Goal: Task Accomplishment & Management: Manage account settings

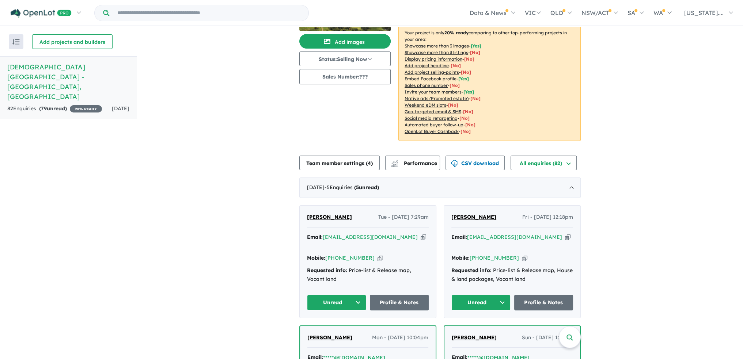
scroll to position [110, 0]
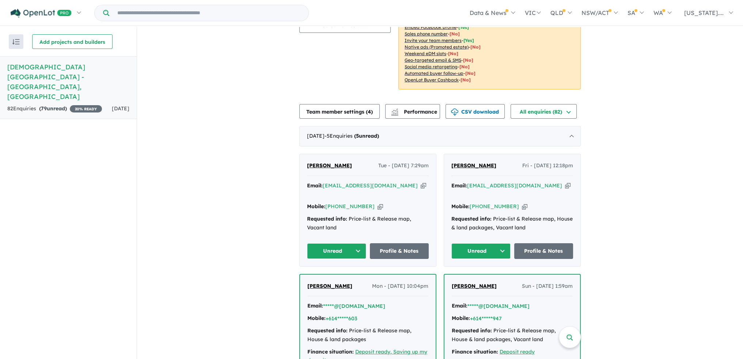
click at [421, 182] on icon "button" at bounding box center [423, 186] width 5 height 8
click at [389, 243] on link "Profile & Notes" at bounding box center [399, 251] width 59 height 16
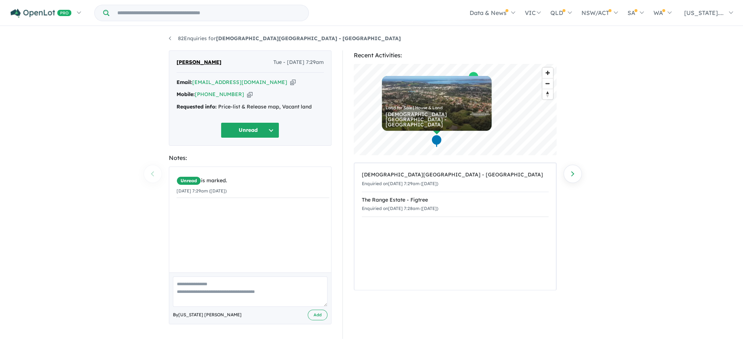
click at [166, 33] on div "82 Enquiries for [DEMOGRAPHIC_DATA][GEOGRAPHIC_DATA] - [GEOGRAPHIC_DATA] Previo…" at bounding box center [371, 193] width 417 height 333
click at [171, 37] on link "82 Enquiries for [DEMOGRAPHIC_DATA][GEOGRAPHIC_DATA] - [GEOGRAPHIC_DATA]" at bounding box center [285, 38] width 232 height 7
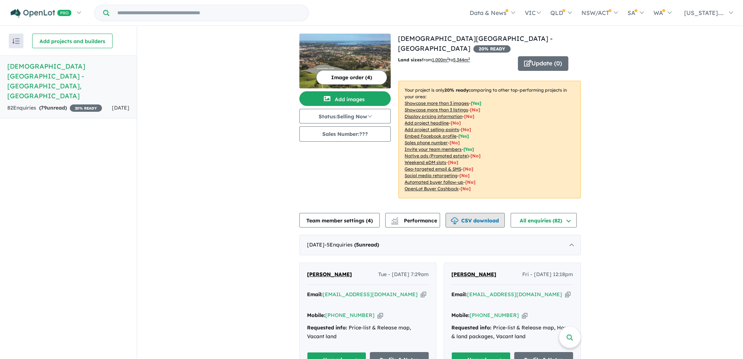
scroll to position [1, 0]
click at [466, 263] on div "[PERSON_NAME] Fri - [DATE] 12:18pm Email: [EMAIL_ADDRESS][DOMAIN_NAME] Copied! …" at bounding box center [512, 319] width 136 height 112
click at [470, 271] on span "[PERSON_NAME]" at bounding box center [473, 274] width 45 height 7
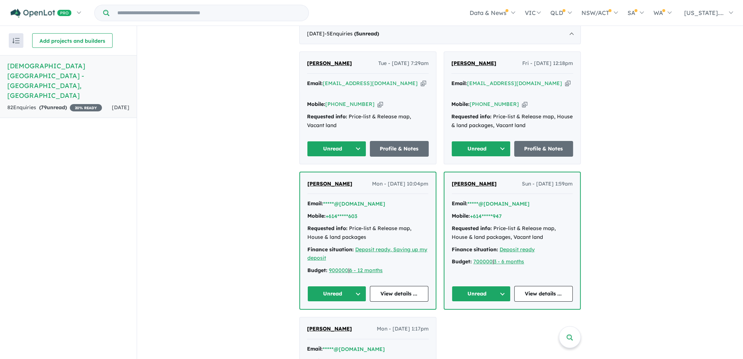
scroll to position [219, 0]
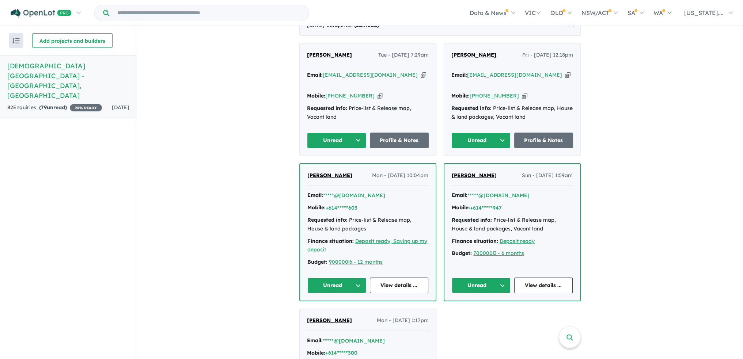
click at [320, 172] on span "[PERSON_NAME]" at bounding box center [329, 175] width 45 height 7
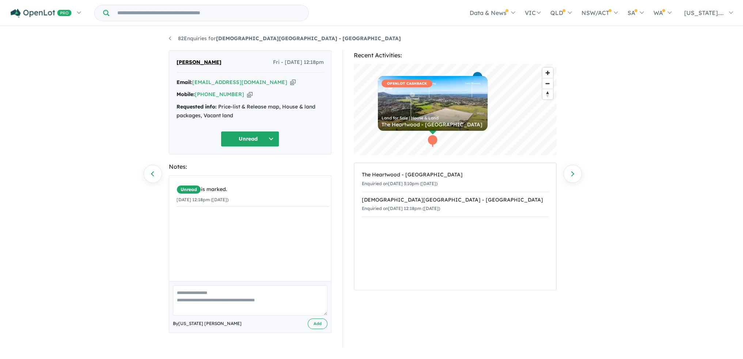
click at [252, 139] on button "Unread" at bounding box center [250, 139] width 58 height 16
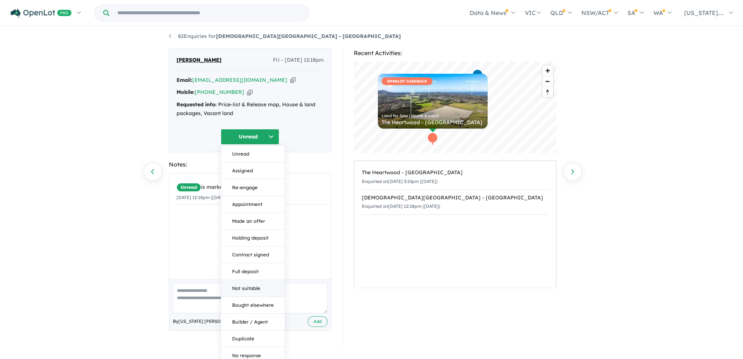
scroll to position [6, 0]
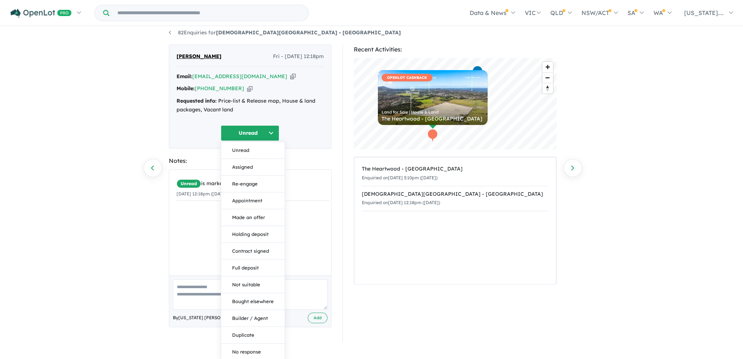
click at [311, 246] on div "Unread is marked. 19/09/2025 12:18pm (Friday)" at bounding box center [252, 225] width 167 height 111
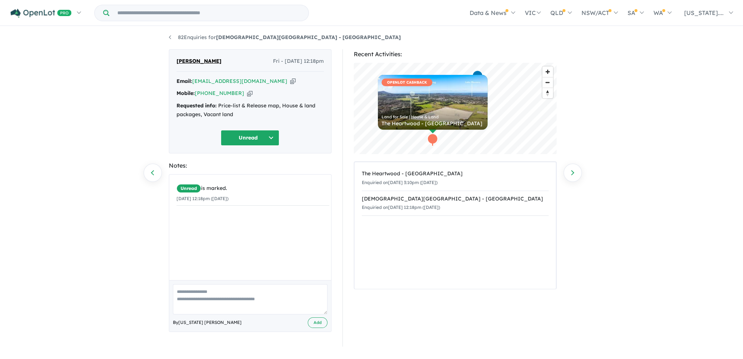
click at [168, 38] on div "82 Enquiries for Mungurra Rise Estate - Cordeaux Heights Previous enquiry Next …" at bounding box center [371, 192] width 417 height 333
click at [169, 35] on li "82 Enquiries for Mungurra Rise Estate - Cordeaux Heights" at bounding box center [285, 37] width 232 height 9
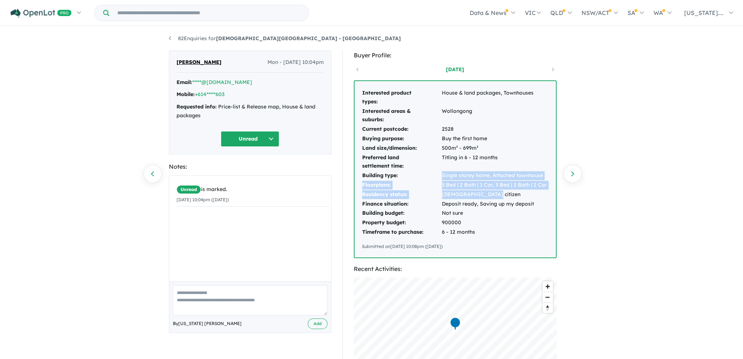
drag, startPoint x: 443, startPoint y: 178, endPoint x: 545, endPoint y: 191, distance: 102.5
click at [545, 191] on tbody "Interested product types: House & land packages, Townhouses Interested areas & …" at bounding box center [455, 162] width 186 height 149
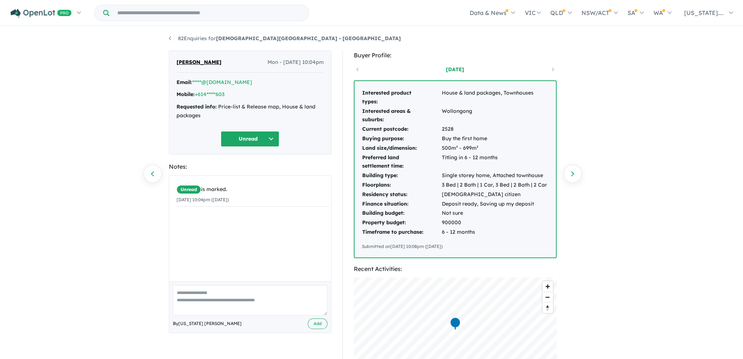
click at [512, 206] on td "Deposit ready, Saving up my deposit" at bounding box center [495, 205] width 106 height 10
click at [171, 38] on link "82 Enquiries for Mungurra Rise Estate - Cordeaux Heights" at bounding box center [285, 38] width 232 height 7
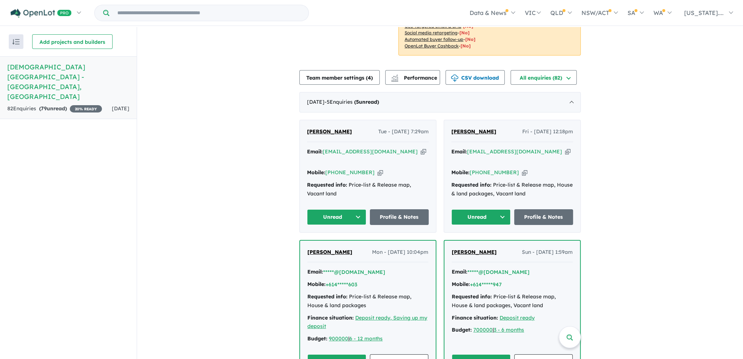
scroll to position [146, 0]
